Goal: Check status

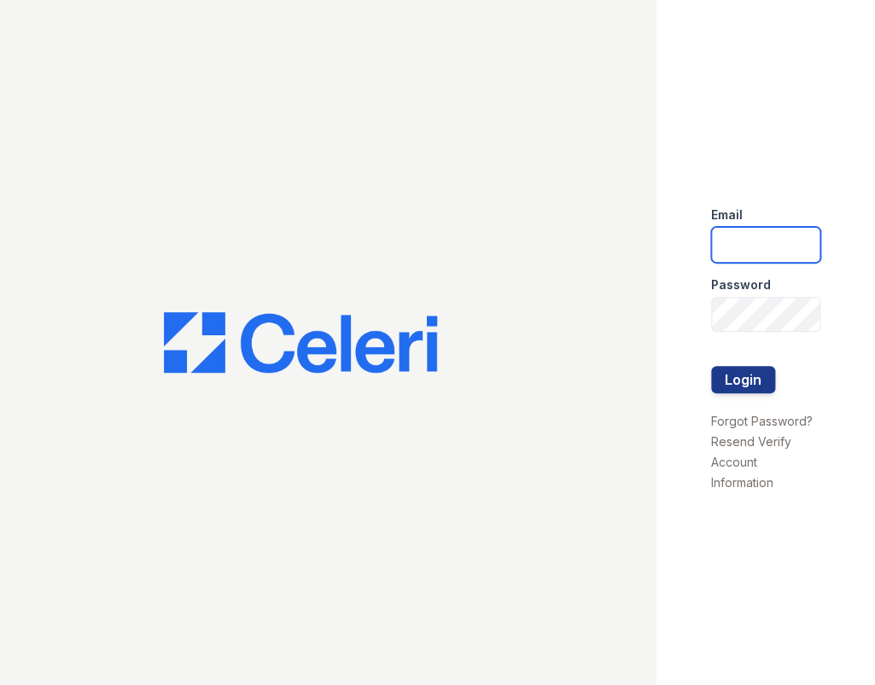
click at [761, 231] on input "email" at bounding box center [765, 245] width 109 height 36
type input "[PERSON_NAME][EMAIL_ADDRESS][DOMAIN_NAME]"
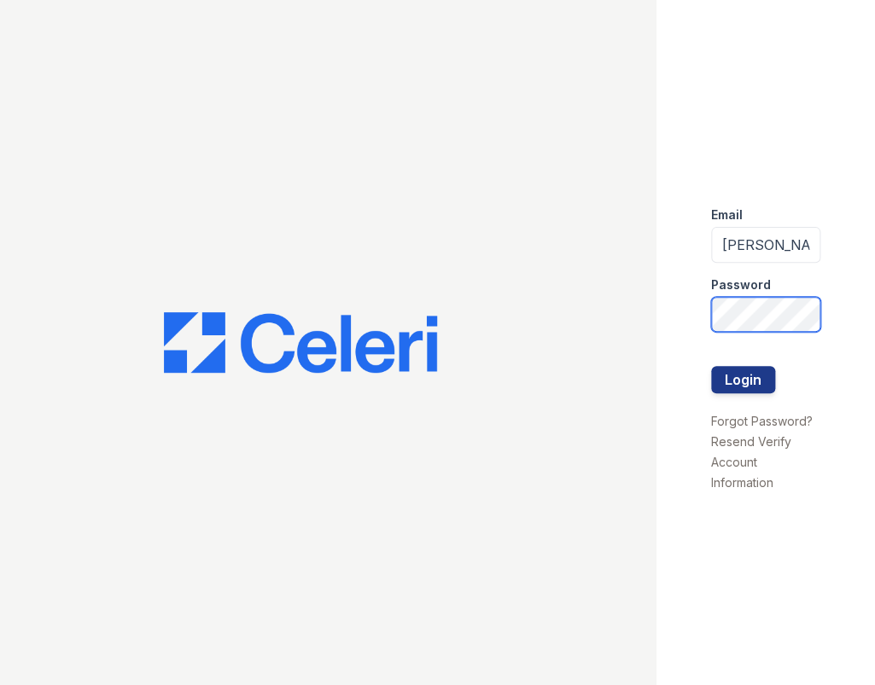
scroll to position [0, 18]
click at [711, 366] on button "Login" at bounding box center [743, 379] width 64 height 27
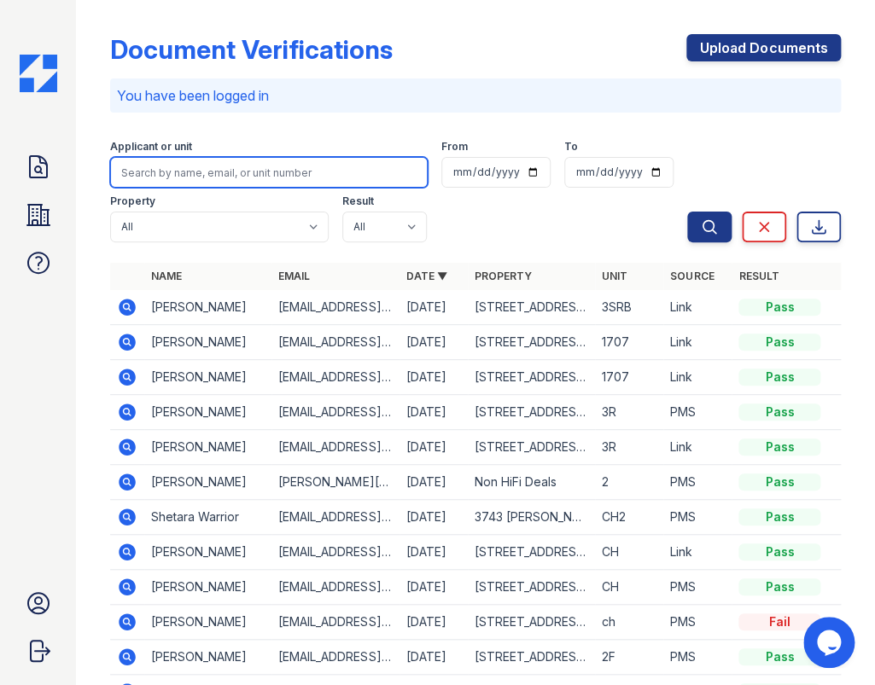
click at [263, 178] on input "search" at bounding box center [268, 172] width 317 height 31
paste input "[PERSON_NAME]"
type input "[PERSON_NAME]"
click at [687, 212] on button "Search" at bounding box center [709, 227] width 44 height 31
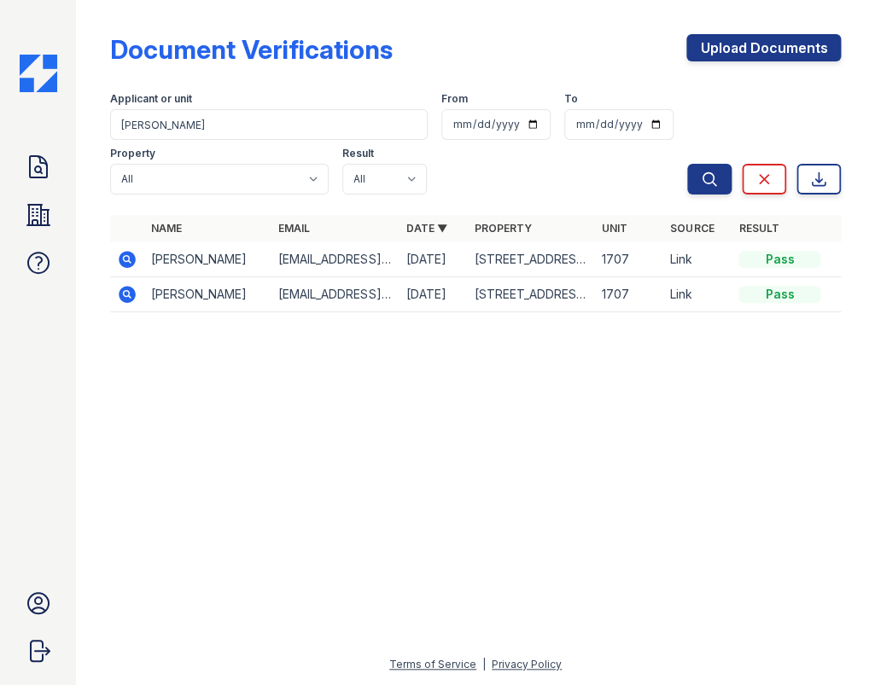
click at [128, 256] on icon at bounding box center [127, 259] width 20 height 20
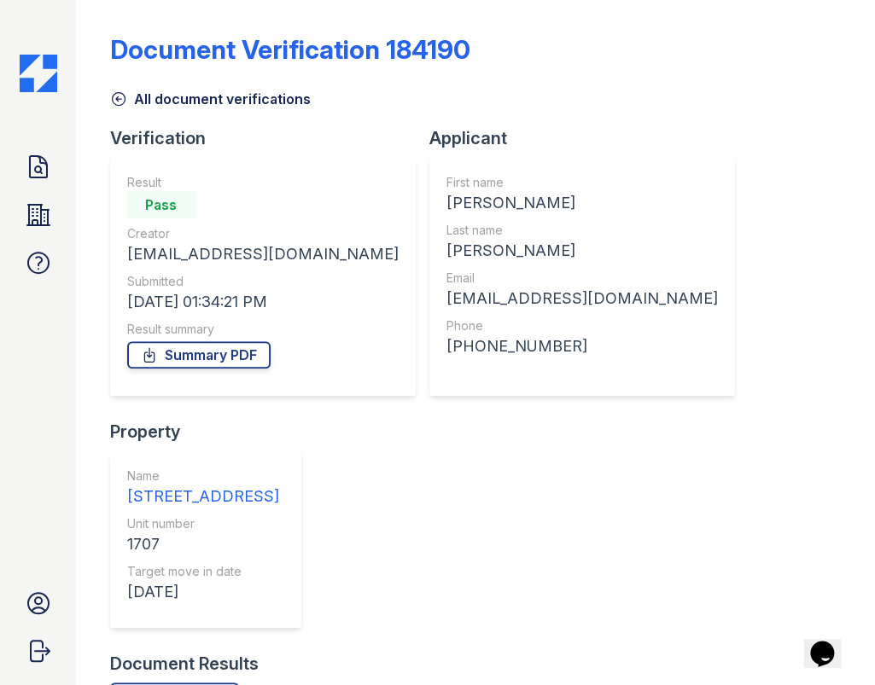
click at [555, 488] on div "Verification Result Pass Creator metzger_melissa@ymail.com Submitted 08/28/25 0…" at bounding box center [475, 389] width 730 height 526
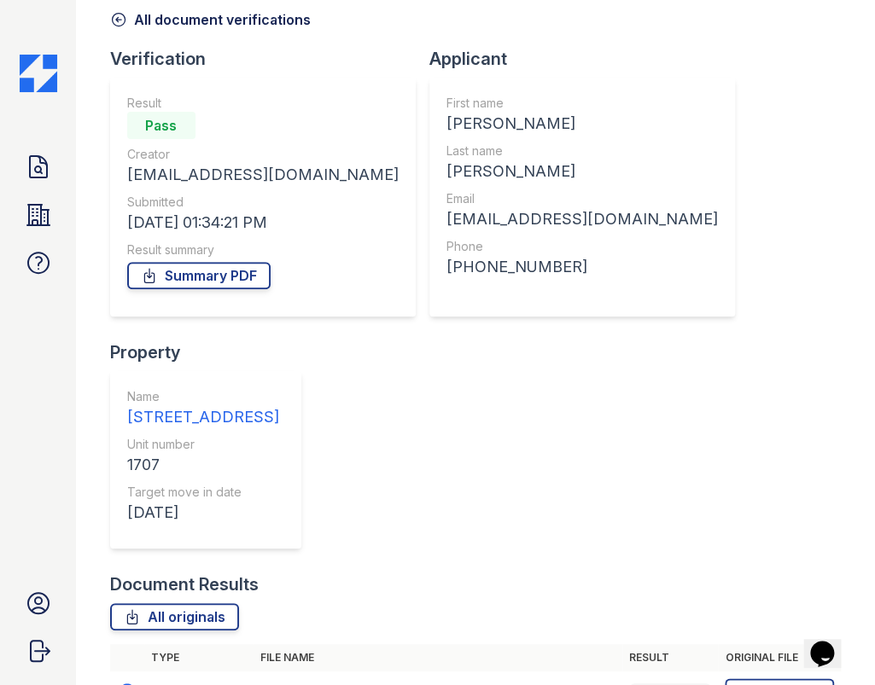
scroll to position [77, 0]
